Goal: Task Accomplishment & Management: Manage account settings

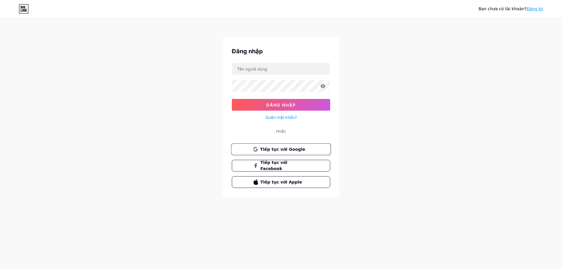
click at [303, 149] on span "Tiếp tục với Google" at bounding box center [284, 149] width 49 height 6
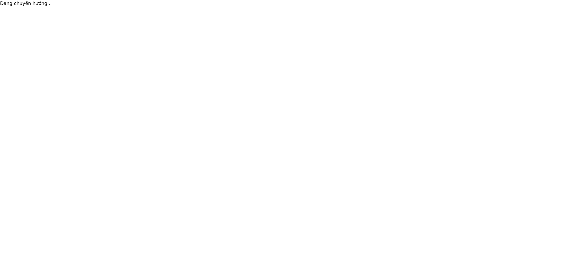
click at [505, 7] on html "Đang chuyển hướng... Văn bản gốc Đánh giá bản dịch này Ý kiến phản hồi của bạn …" at bounding box center [281, 3] width 562 height 7
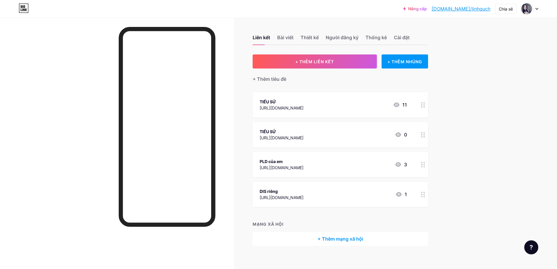
click at [334, 240] on font "+ Thêm mạng xã hội" at bounding box center [341, 239] width 46 height 6
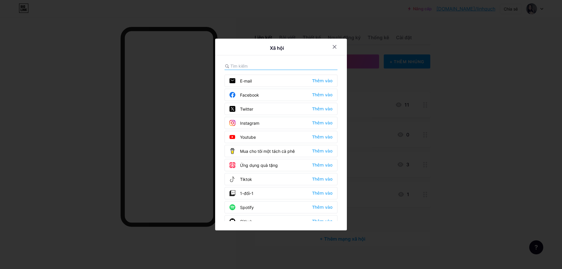
click at [240, 67] on input "text" at bounding box center [262, 66] width 65 height 6
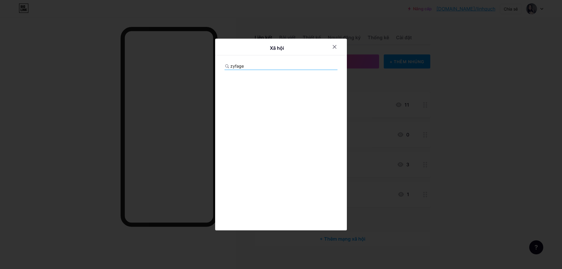
click at [257, 67] on input "zyfage" at bounding box center [262, 66] width 65 height 6
type input "z"
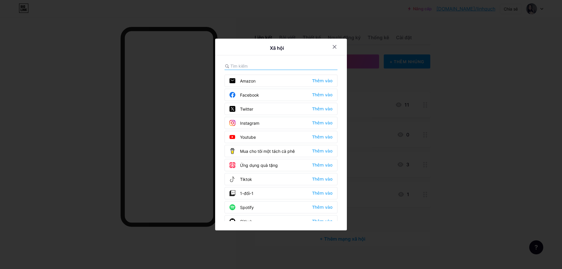
click at [307, 152] on div "Mua cho tôi một tách cà phê Thêm vào" at bounding box center [280, 151] width 113 height 12
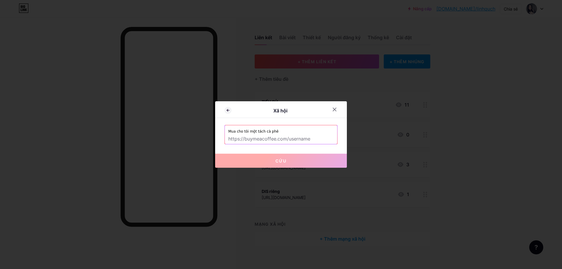
click at [320, 137] on input "text" at bounding box center [280, 139] width 105 height 10
click at [319, 138] on input "text" at bounding box center [280, 139] width 105 height 10
paste input "https://zypage.com/ailinhocto"
click at [277, 135] on input "https://zypage.com/ailinhocto" at bounding box center [280, 139] width 105 height 10
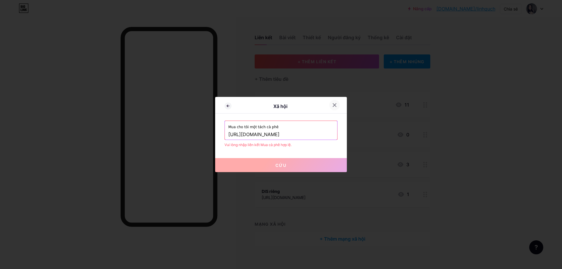
type input "https://zypage.com/ailinhocto"
click at [335, 104] on icon at bounding box center [334, 105] width 5 height 5
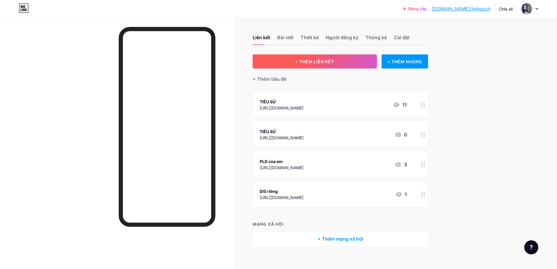
click at [345, 58] on button "+ THÊM LIÊN KẾT" at bounding box center [315, 61] width 124 height 14
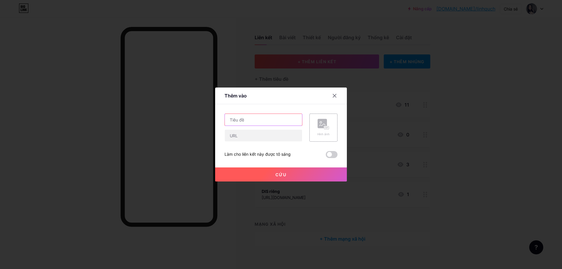
click at [245, 122] on input "text" at bounding box center [263, 120] width 77 height 12
paste input "https://zypage.com/ailinhocto"
type input "https://zypage.com/ailinhocto"
click at [250, 137] on input "text" at bounding box center [263, 136] width 77 height 12
drag, startPoint x: 298, startPoint y: 119, endPoint x: 215, endPoint y: 120, distance: 82.5
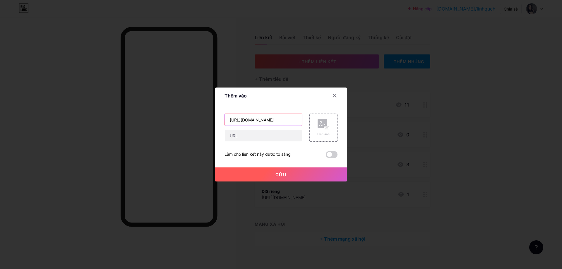
click at [215, 120] on div "Thêm vào Nội dung YouTube Phát video YouTube mà không cần rời khỏi trang của bạ…" at bounding box center [281, 134] width 132 height 94
type input "Zỳ"
click at [284, 250] on div at bounding box center [281, 134] width 562 height 269
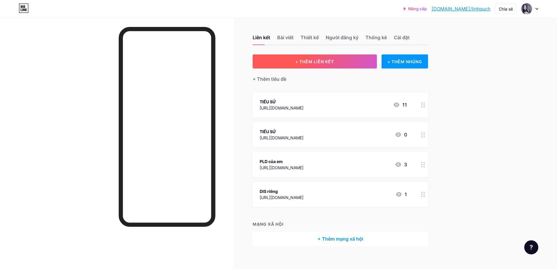
click at [342, 62] on button "+ THÊM LIÊN KẾT" at bounding box center [315, 61] width 124 height 14
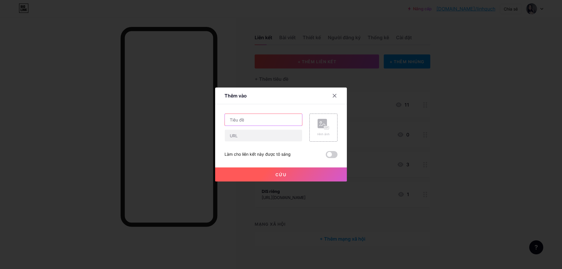
click at [252, 116] on input "text" at bounding box center [263, 120] width 77 height 12
type input "ZyFage"
click at [272, 137] on input "text" at bounding box center [263, 136] width 77 height 12
paste input "https://zypage.com/ailinhocto"
type input "https://zypage.com/ailinhocto"
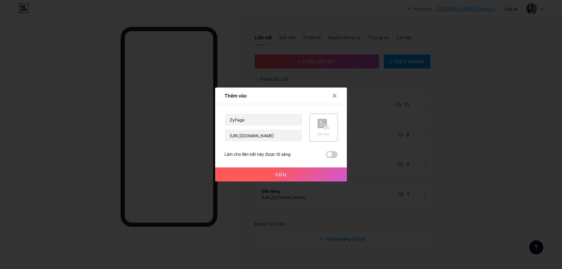
click at [324, 130] on div "Hình ảnh" at bounding box center [323, 128] width 12 height 18
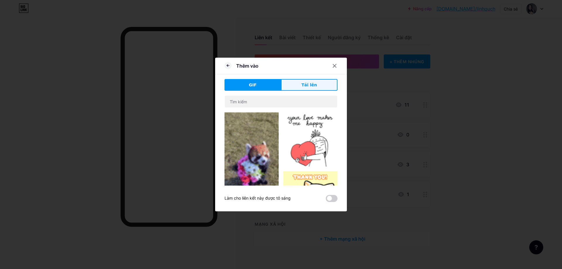
click at [300, 86] on button "Tải lên" at bounding box center [309, 85] width 56 height 12
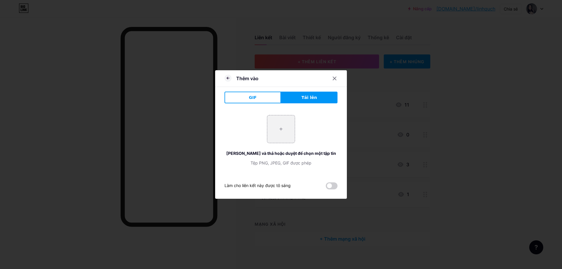
click at [335, 186] on span at bounding box center [332, 185] width 12 height 7
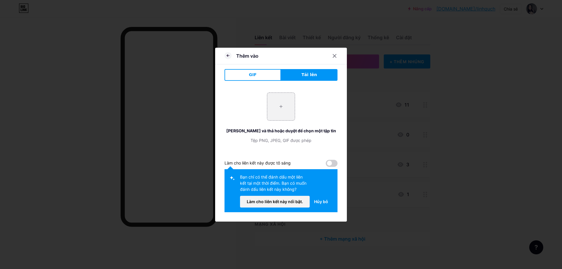
click at [326, 161] on span at bounding box center [332, 163] width 12 height 7
click at [231, 54] on icon at bounding box center [227, 55] width 7 height 7
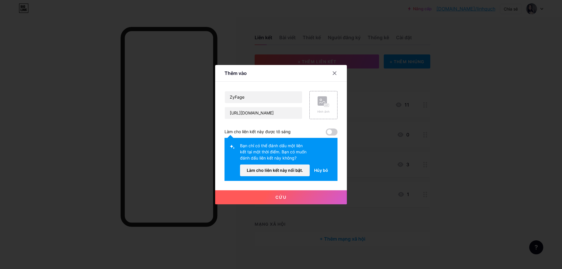
click at [279, 195] on font "Cứu" at bounding box center [280, 197] width 11 height 5
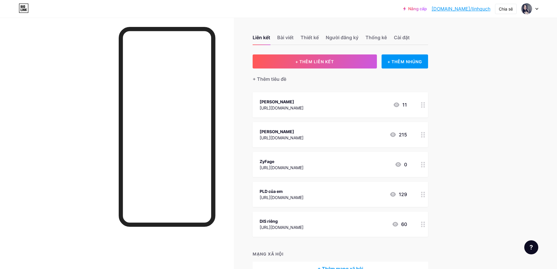
drag, startPoint x: 27, startPoint y: 205, endPoint x: 47, endPoint y: 200, distance: 20.4
click at [27, 205] on div at bounding box center [117, 152] width 234 height 269
